Goal: Find specific page/section: Find specific page/section

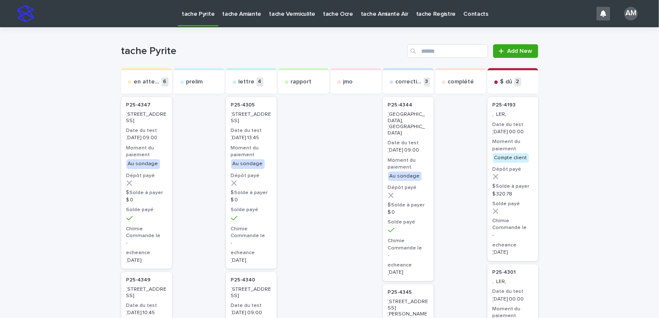
scroll to position [43, 0]
